Goal: Transaction & Acquisition: Purchase product/service

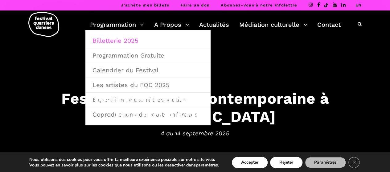
click at [114, 39] on link "Billetterie 2025" at bounding box center [148, 41] width 118 height 14
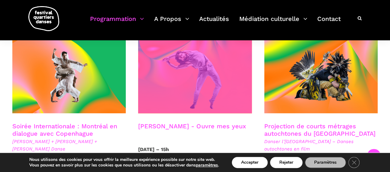
scroll to position [350, 0]
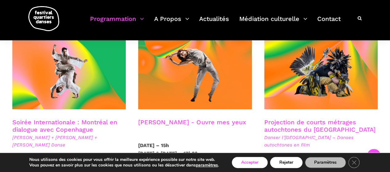
click at [251, 163] on button "Accepter" at bounding box center [250, 162] width 36 height 11
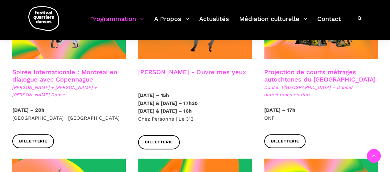
scroll to position [473, 0]
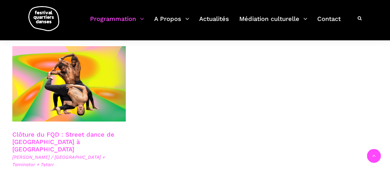
scroll to position [1029, 0]
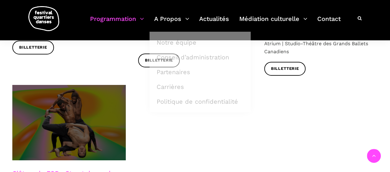
click at [75, 103] on span at bounding box center [69, 123] width 114 height 76
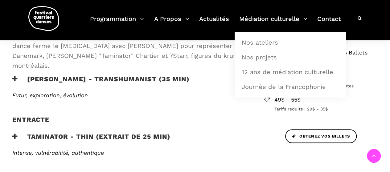
scroll to position [216, 0]
